Goal: Information Seeking & Learning: Learn about a topic

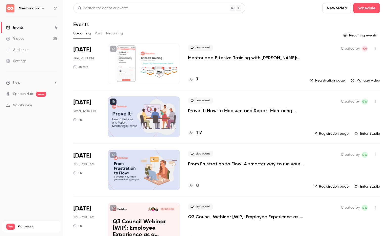
click at [96, 36] on button "Past" at bounding box center [98, 33] width 7 height 8
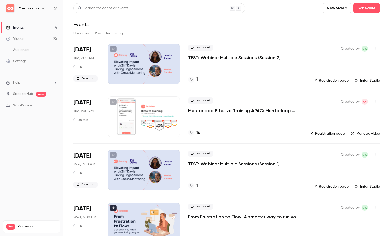
click at [223, 111] on p "Mentorloop Bitesize Training APAC: Mentorloop Impact Awards 2025" at bounding box center [245, 111] width 114 height 6
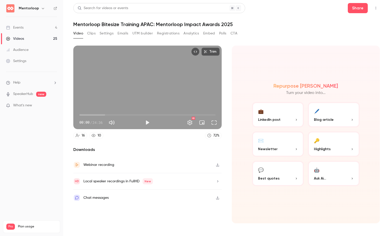
click at [378, 11] on button "Top Bar Actions" at bounding box center [376, 8] width 8 height 8
click at [377, 10] on div at bounding box center [195, 118] width 390 height 236
click at [358, 10] on button "Share" at bounding box center [358, 8] width 20 height 10
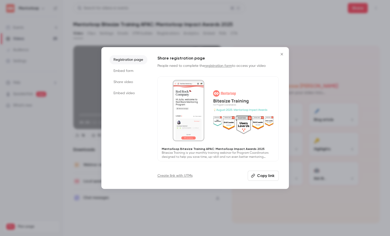
click at [132, 80] on li "Share video" at bounding box center [129, 81] width 38 height 9
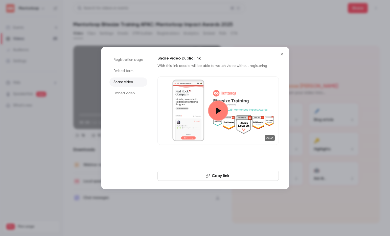
click at [284, 55] on icon "Close" at bounding box center [282, 54] width 6 height 4
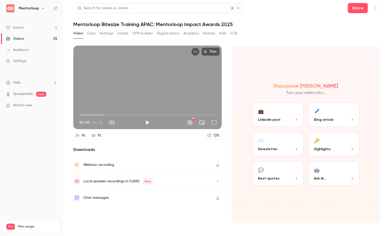
click at [123, 163] on div "Webinar recording" at bounding box center [147, 165] width 149 height 16
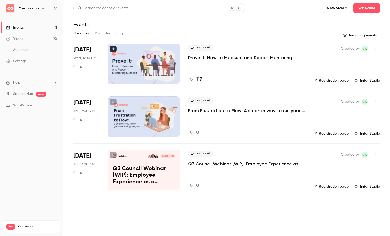
click at [96, 34] on button "Past" at bounding box center [98, 33] width 7 height 8
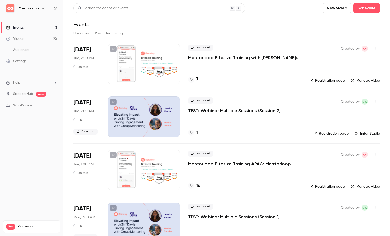
click at [214, 164] on p "Mentorloop Bitesize Training APAC: Mentorloop Impact Awards 2025" at bounding box center [245, 164] width 114 height 6
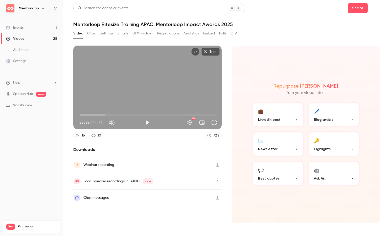
click at [225, 33] on button "Polls" at bounding box center [222, 33] width 7 height 8
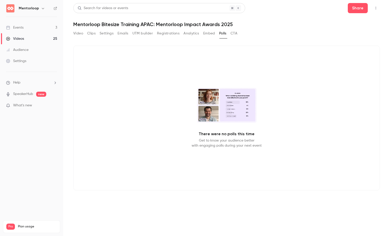
click at [163, 33] on button "Registrations" at bounding box center [168, 33] width 23 height 8
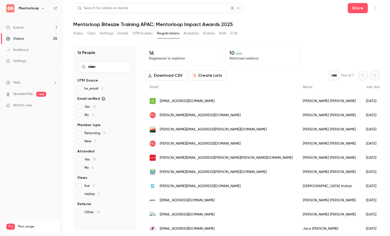
click at [190, 33] on button "Analytics" at bounding box center [192, 33] width 16 height 8
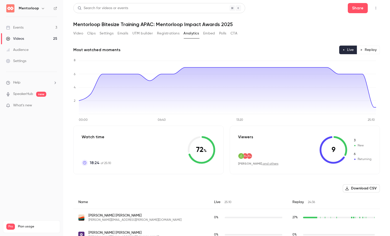
click at [83, 33] on button "Video" at bounding box center [78, 33] width 10 height 8
